Goal: Task Accomplishment & Management: Manage account settings

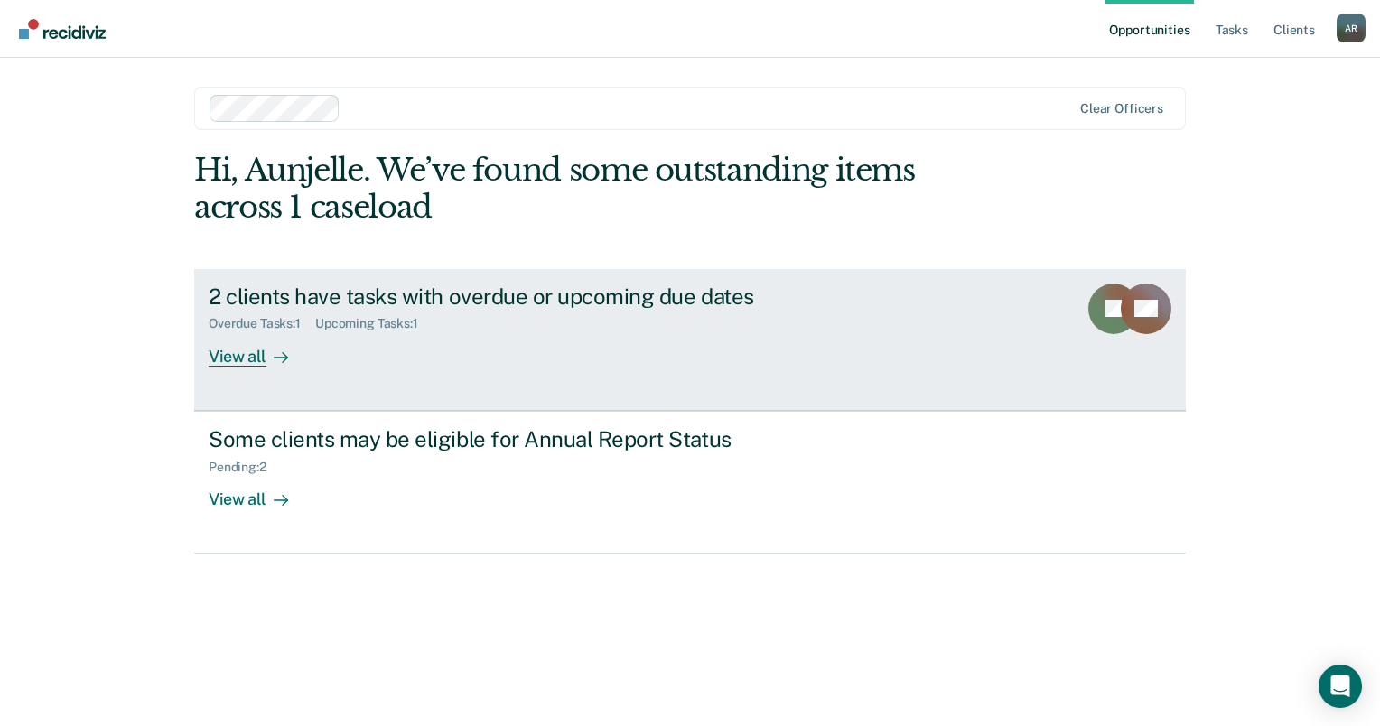
click at [376, 330] on div "Upcoming Tasks : 1" at bounding box center [373, 323] width 117 height 15
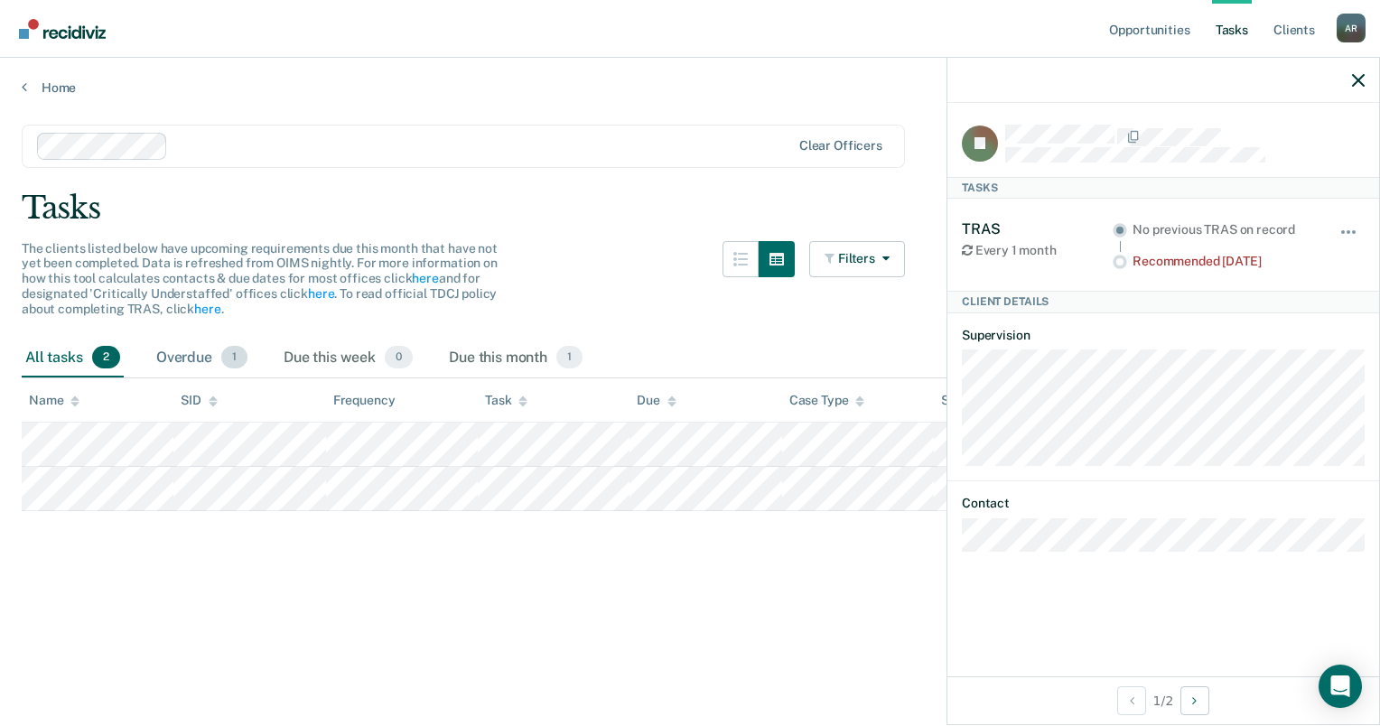
click at [171, 353] on div "Overdue 1" at bounding box center [202, 359] width 98 height 40
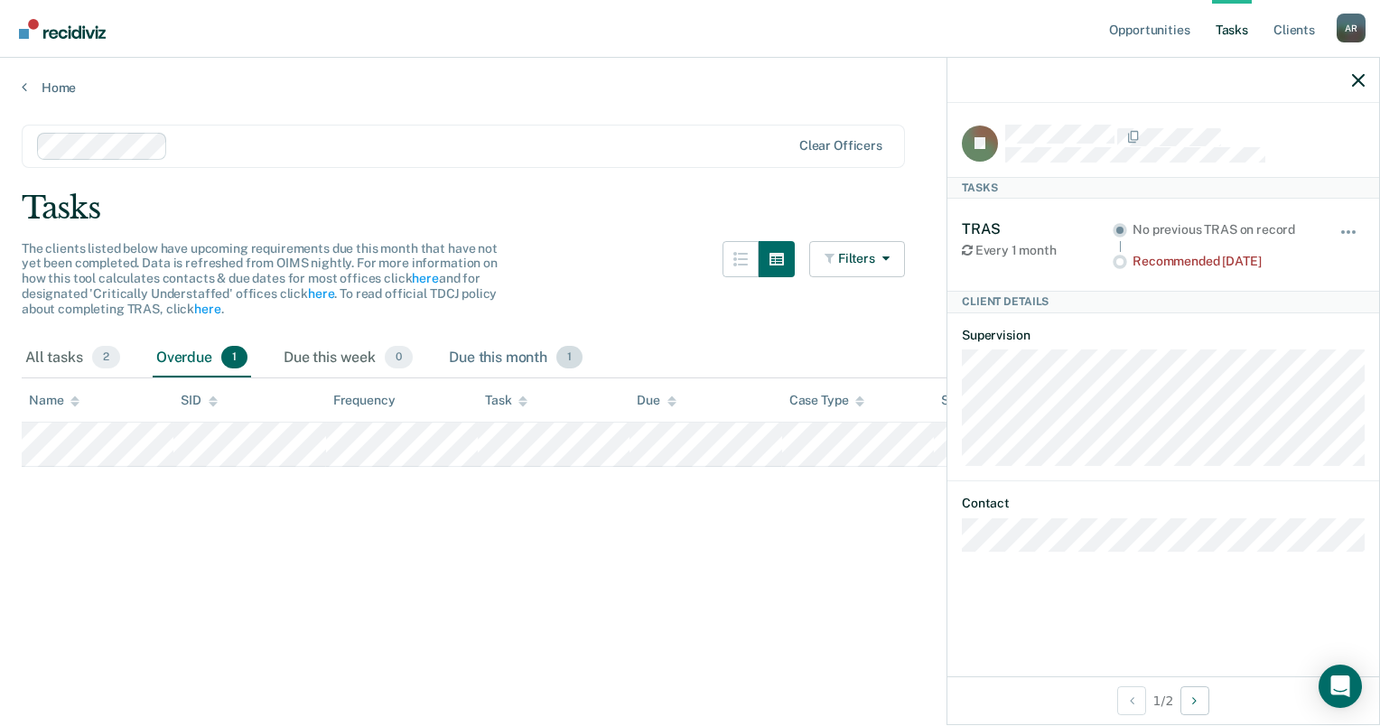
click at [499, 358] on div "Due this month 1" at bounding box center [515, 359] width 141 height 40
